Goal: Information Seeking & Learning: Learn about a topic

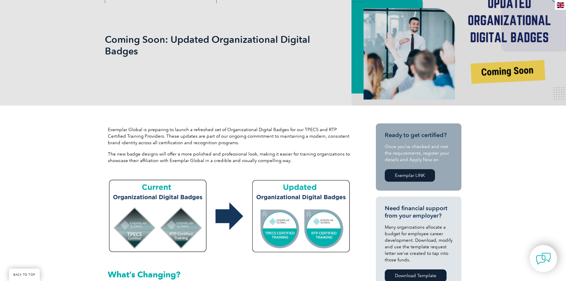
scroll to position [89, 0]
click at [284, 232] on img at bounding box center [230, 215] width 244 height 81
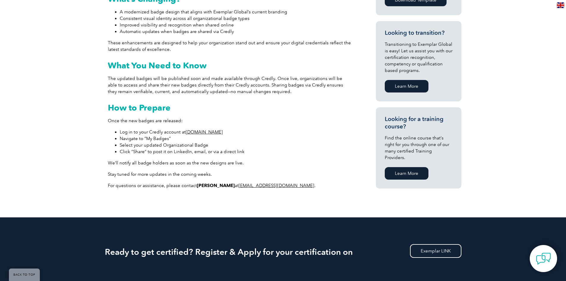
scroll to position [416, 0]
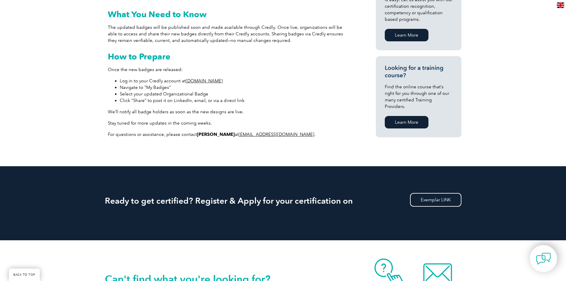
click at [169, 106] on div "What’s Changing? A modernized badge design that aligns with Exemplar Global’s c…" at bounding box center [230, 40] width 244 height 195
click at [143, 83] on li "Log in to your Credly account at www.credly.com" at bounding box center [236, 81] width 232 height 7
click at [220, 103] on li "Click “Share” to post it on LinkedIn, email, or via a direct link" at bounding box center [236, 100] width 232 height 7
click at [262, 100] on li "Click “Share” to post it on LinkedIn, email, or via a direct link" at bounding box center [236, 100] width 232 height 7
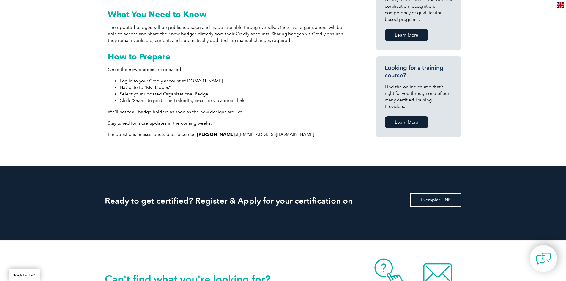
click at [443, 200] on link "Exemplar LINK" at bounding box center [435, 200] width 51 height 14
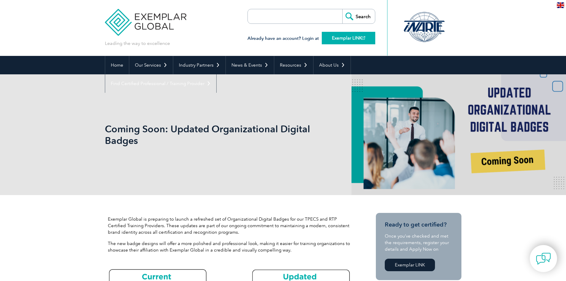
click at [338, 39] on link "Exemplar LINK" at bounding box center [348, 38] width 53 height 12
click at [432, 34] on div at bounding box center [424, 27] width 59 height 33
